Goal: Task Accomplishment & Management: Use online tool/utility

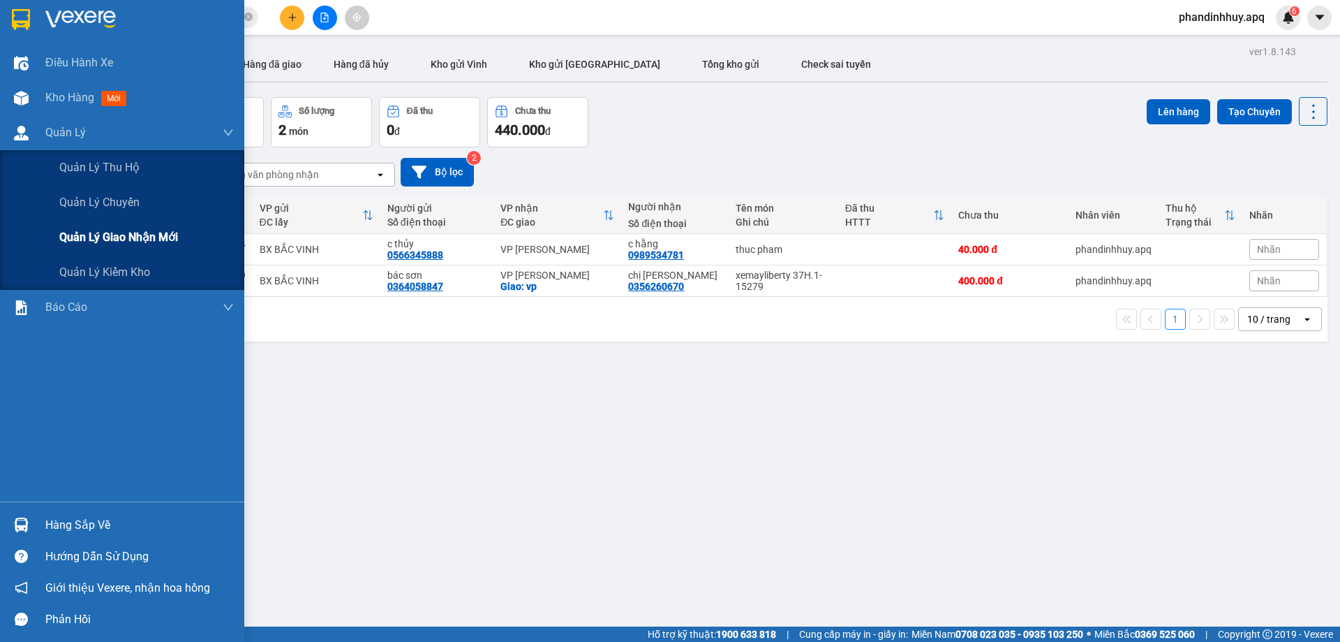
click at [116, 239] on span "Quản lý giao nhận mới" at bounding box center [118, 236] width 119 height 17
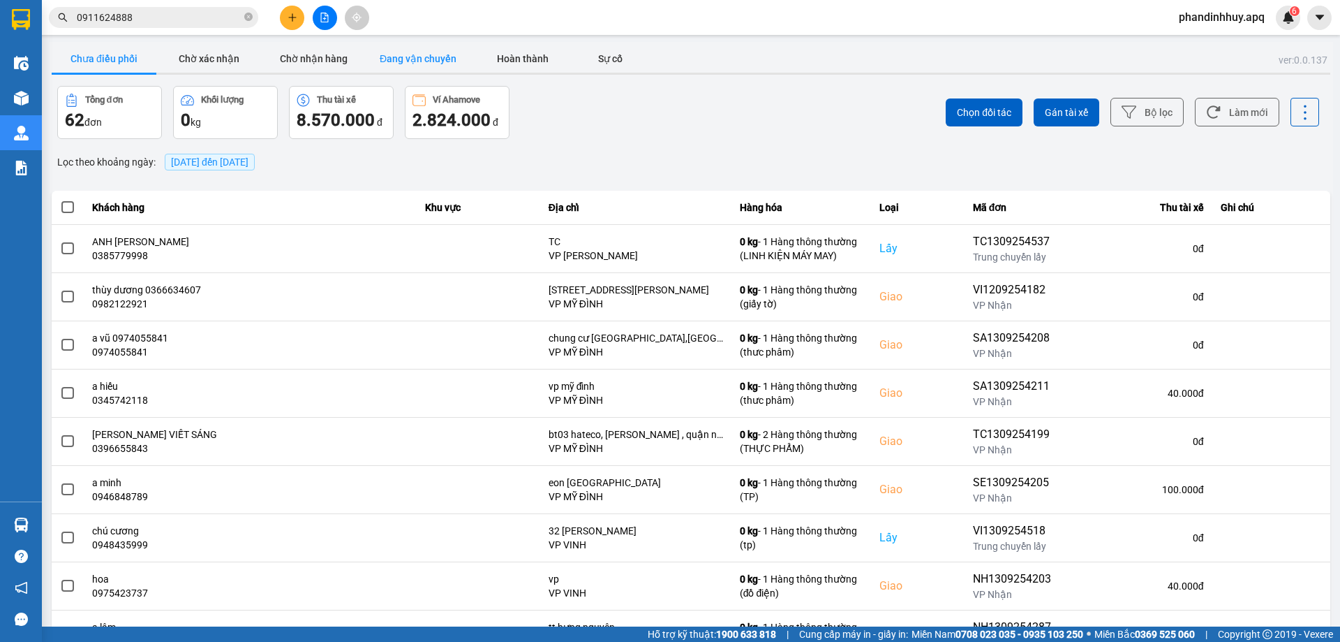
click at [464, 56] on button "Đang vận chuyển" at bounding box center [418, 59] width 105 height 28
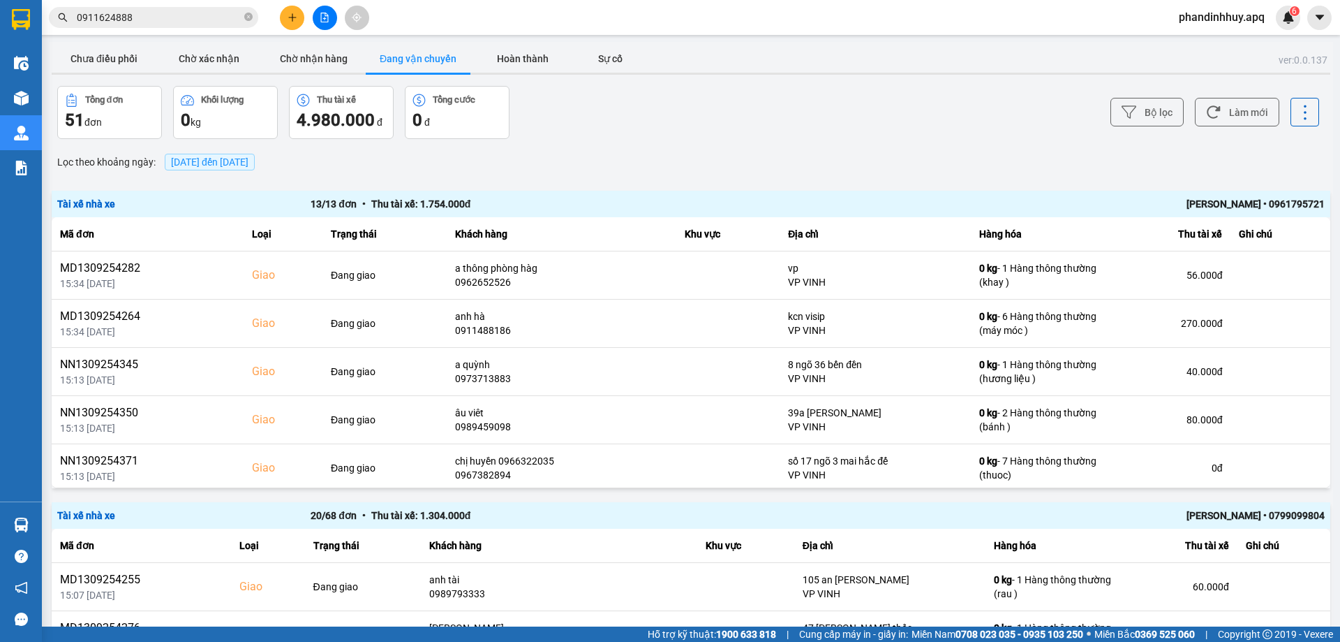
click at [1000, 194] on div "Tài xế nhà xe 13 / 13 đơn • Thu tài xế: 1.754.000 đ [PERSON_NAME] • 0961795721" at bounding box center [691, 204] width 1279 height 27
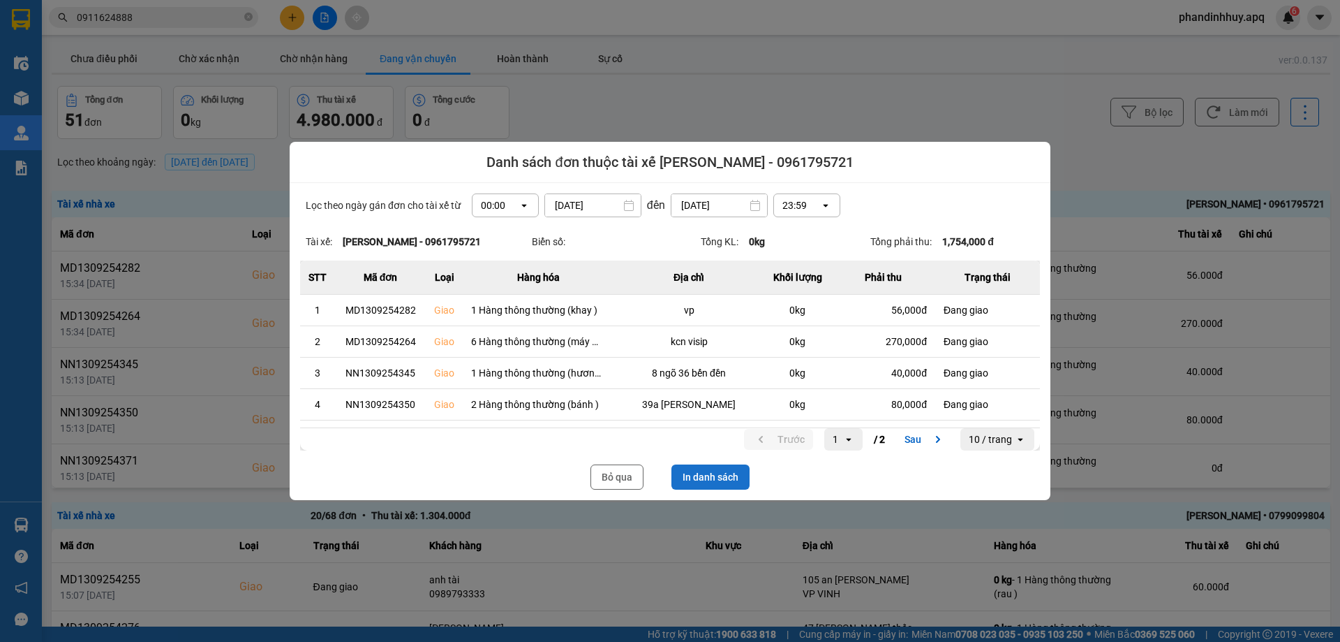
click at [689, 473] on button "In danh sách" at bounding box center [711, 476] width 78 height 25
click at [617, 475] on button "Bỏ qua" at bounding box center [617, 476] width 53 height 25
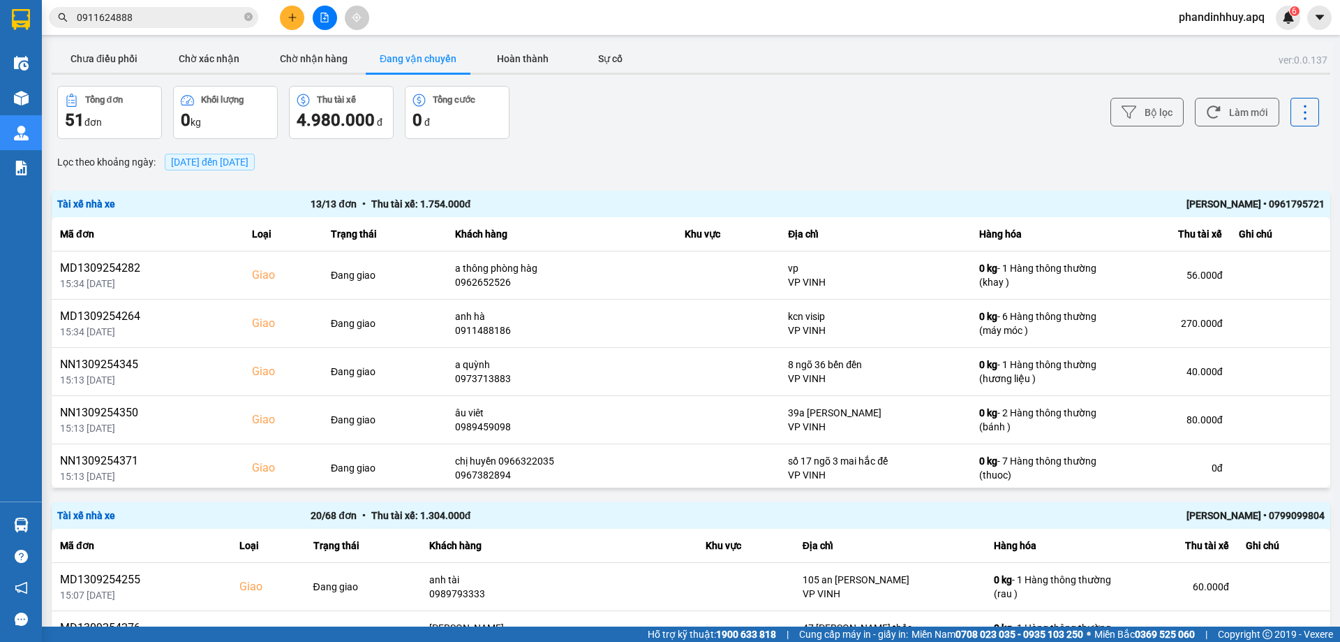
click at [153, 16] on input "0911624888" at bounding box center [159, 17] width 165 height 15
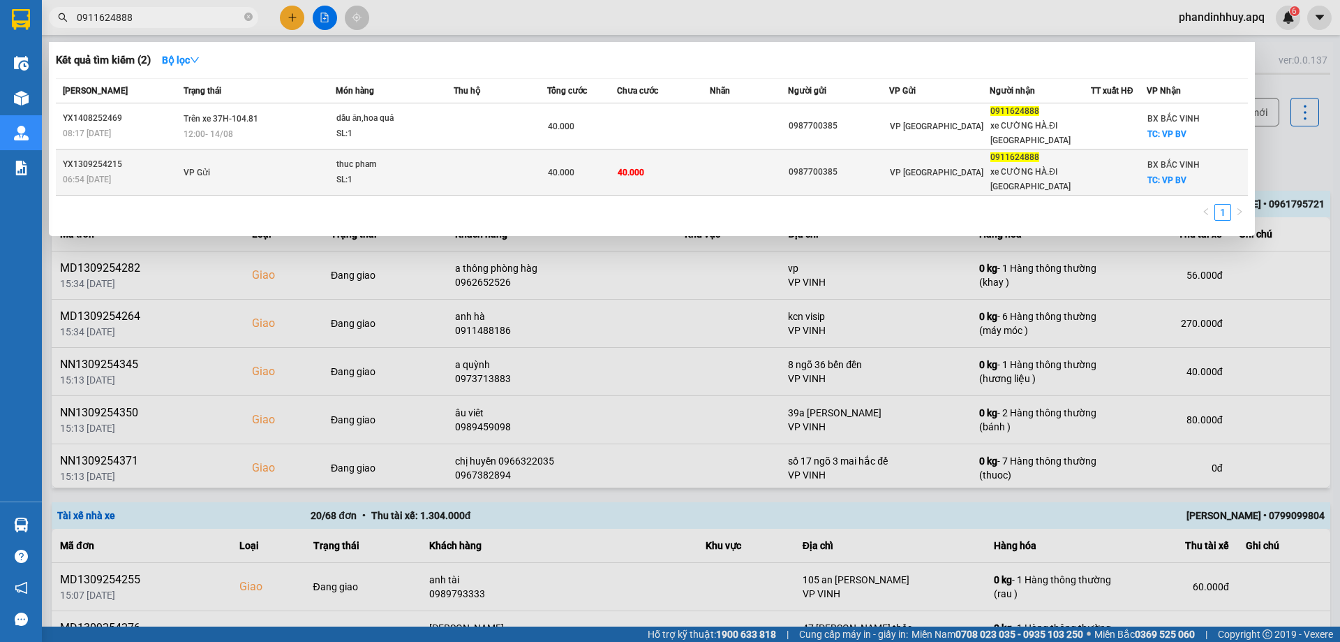
click at [411, 169] on div "thuc pham" at bounding box center [388, 164] width 105 height 15
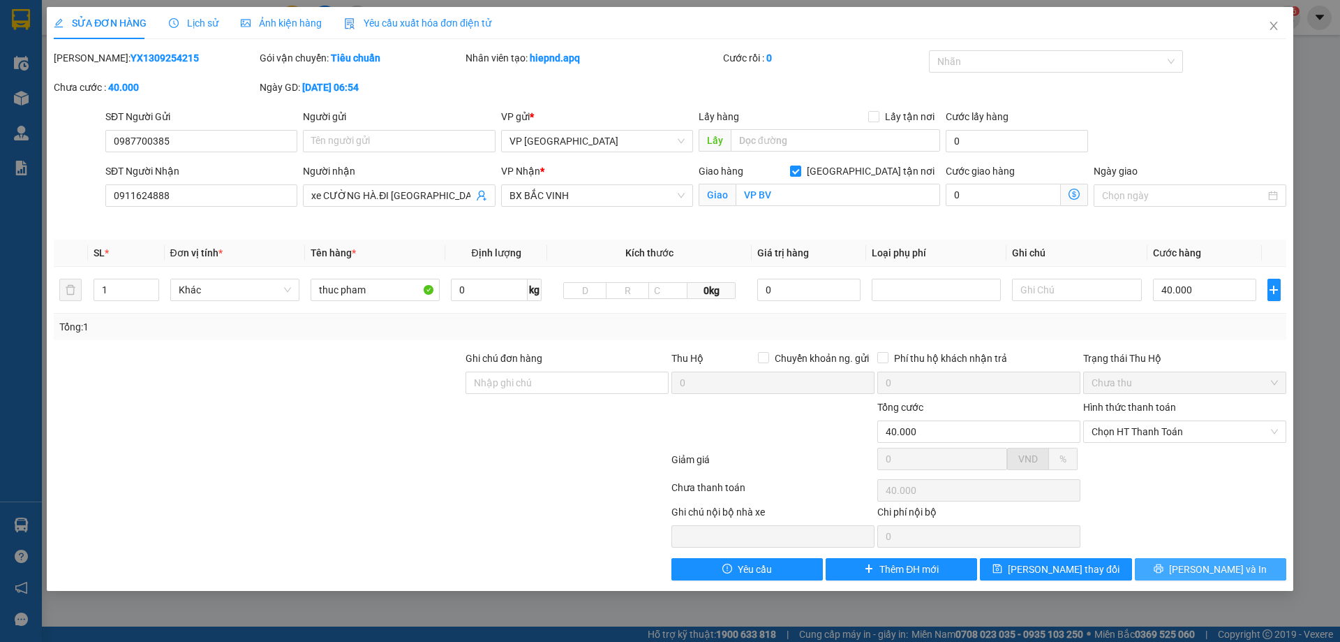
click at [1206, 565] on span "[PERSON_NAME] và In" at bounding box center [1218, 568] width 98 height 15
click at [194, 22] on span "Lịch sử" at bounding box center [194, 22] width 50 height 11
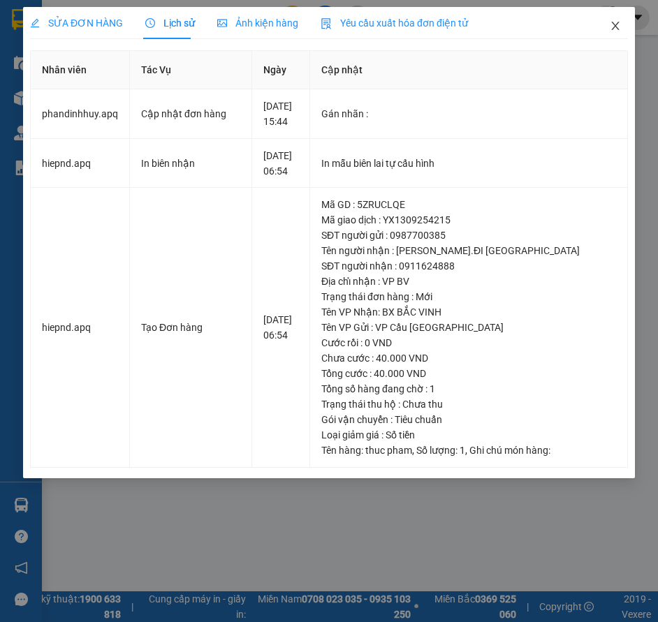
click at [612, 23] on icon "close" at bounding box center [615, 26] width 8 height 8
